Goal: Information Seeking & Learning: Learn about a topic

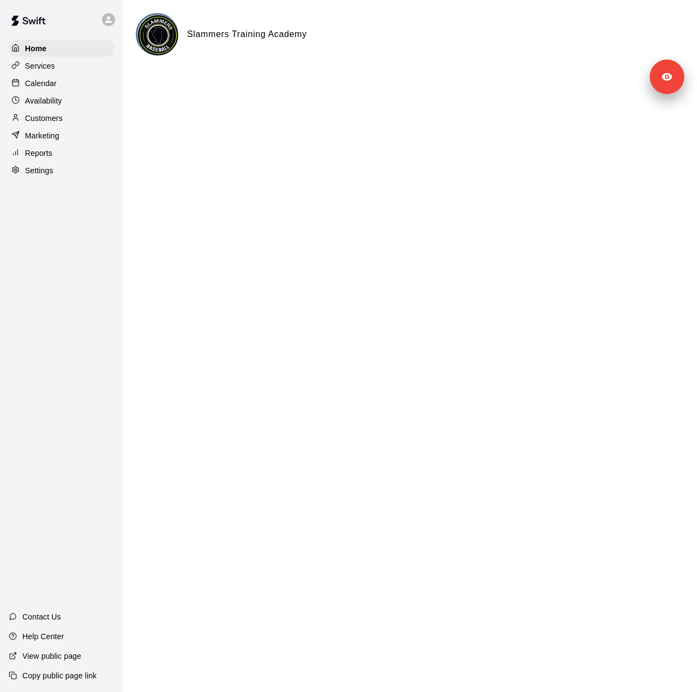
click at [74, 65] on div "Services" at bounding box center [61, 66] width 105 height 16
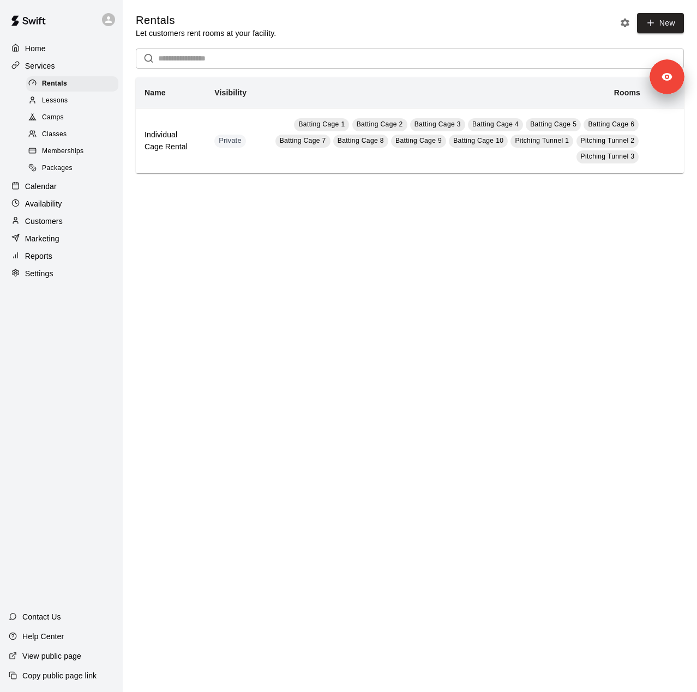
click at [71, 135] on div "Classes" at bounding box center [72, 134] width 92 height 15
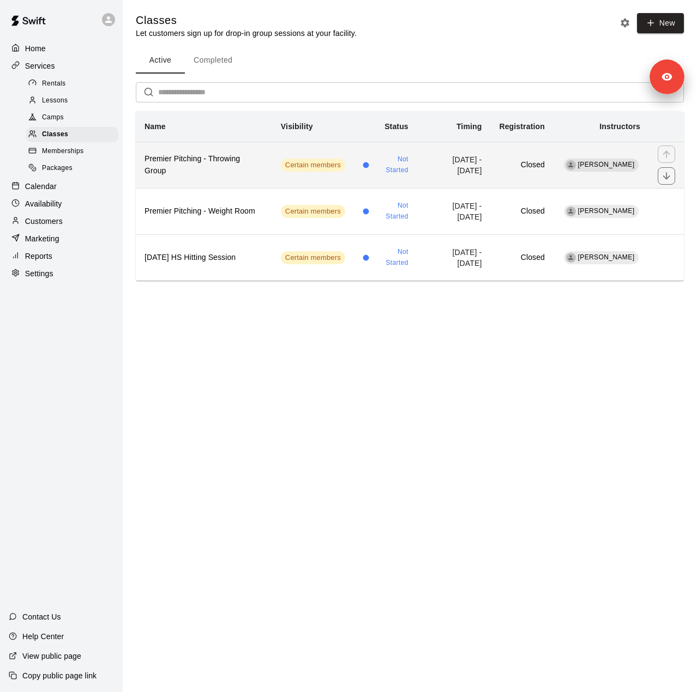
click at [232, 184] on th "Premier Pitching - Throwing Group" at bounding box center [204, 165] width 136 height 46
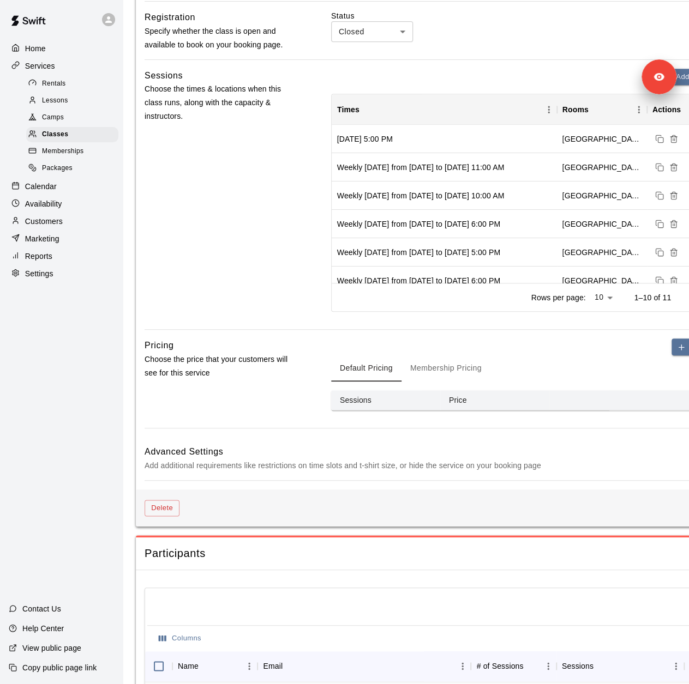
scroll to position [382, 0]
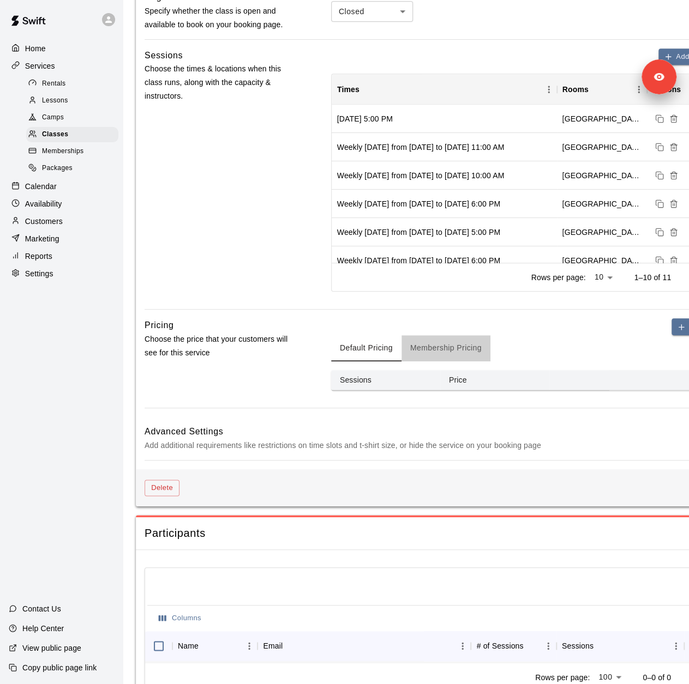
click at [450, 347] on button "Membership Pricing" at bounding box center [445, 348] width 89 height 26
